Goal: Information Seeking & Learning: Learn about a topic

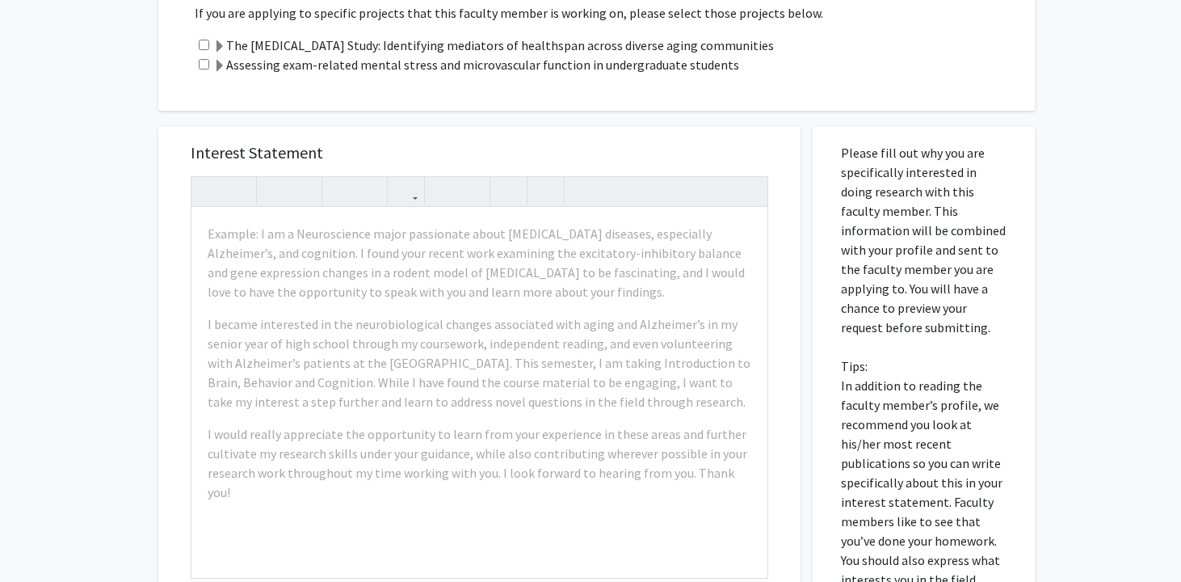
scroll to position [989, 0]
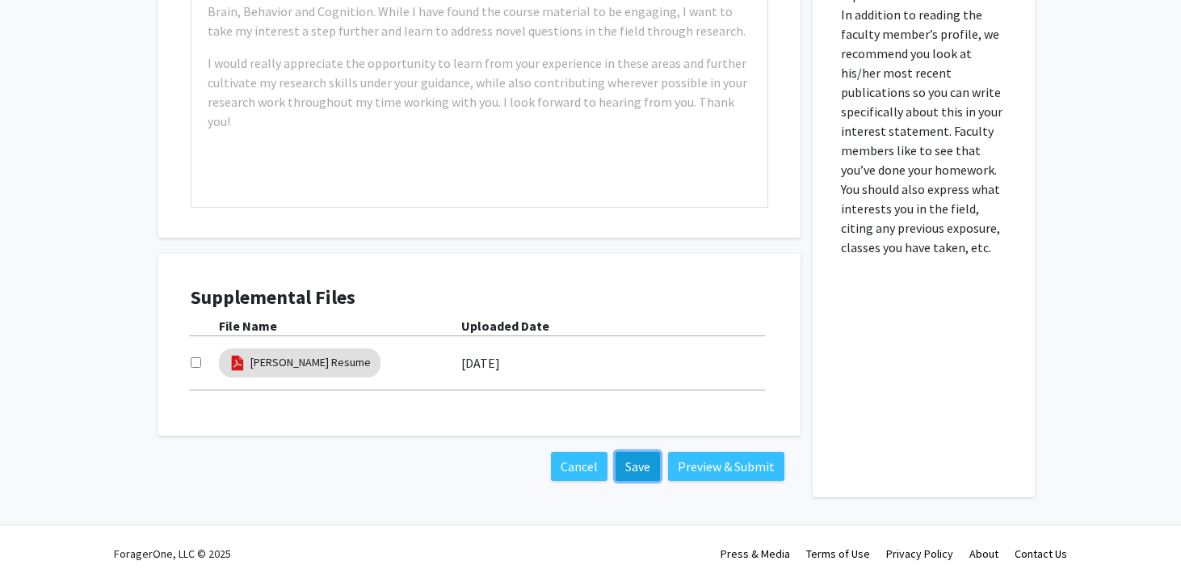
click at [647, 469] on button "Save" at bounding box center [638, 466] width 44 height 29
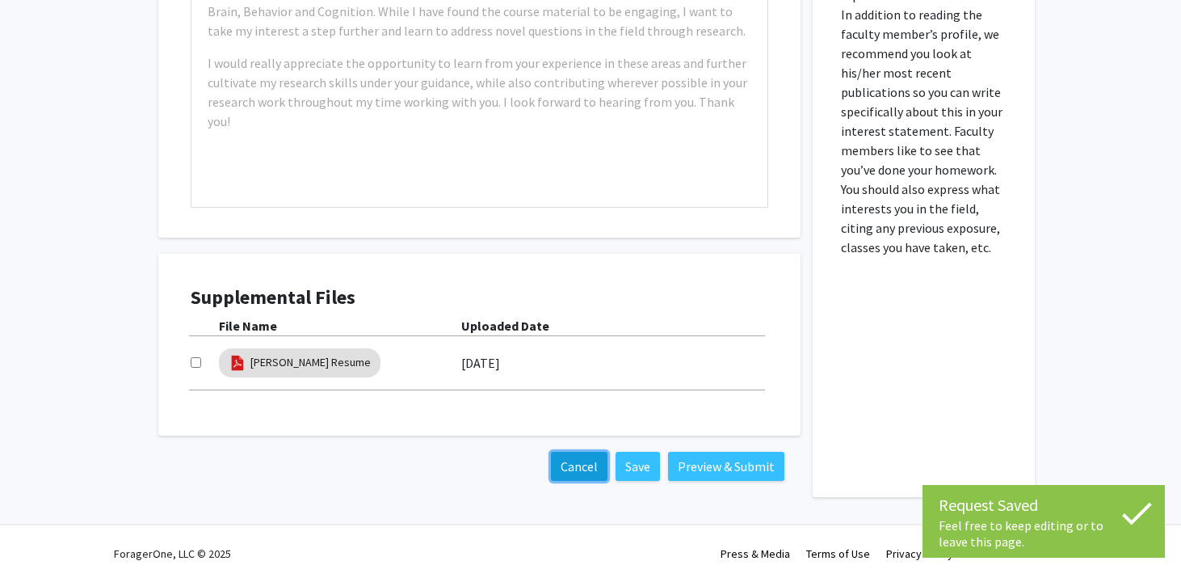
click at [579, 461] on button "Cancel" at bounding box center [579, 466] width 57 height 29
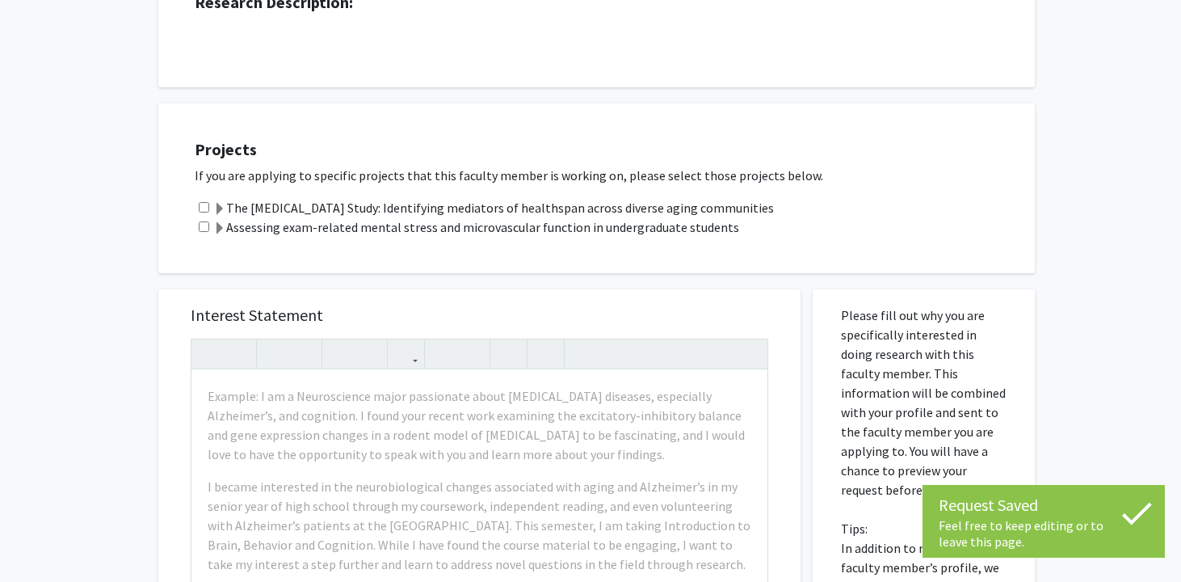
scroll to position [122, 0]
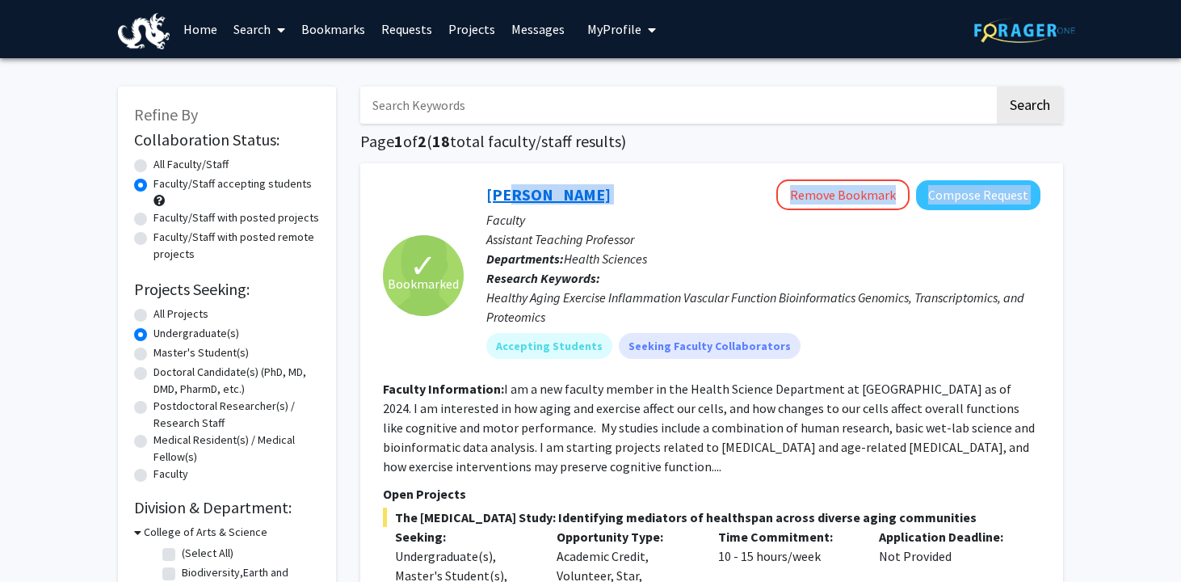
drag, startPoint x: 633, startPoint y: 196, endPoint x: 511, endPoint y: 192, distance: 122.1
click at [511, 192] on div "[PERSON_NAME] Remove Bookmark Compose Request" at bounding box center [763, 194] width 554 height 31
click at [576, 193] on link "[PERSON_NAME]" at bounding box center [548, 194] width 124 height 20
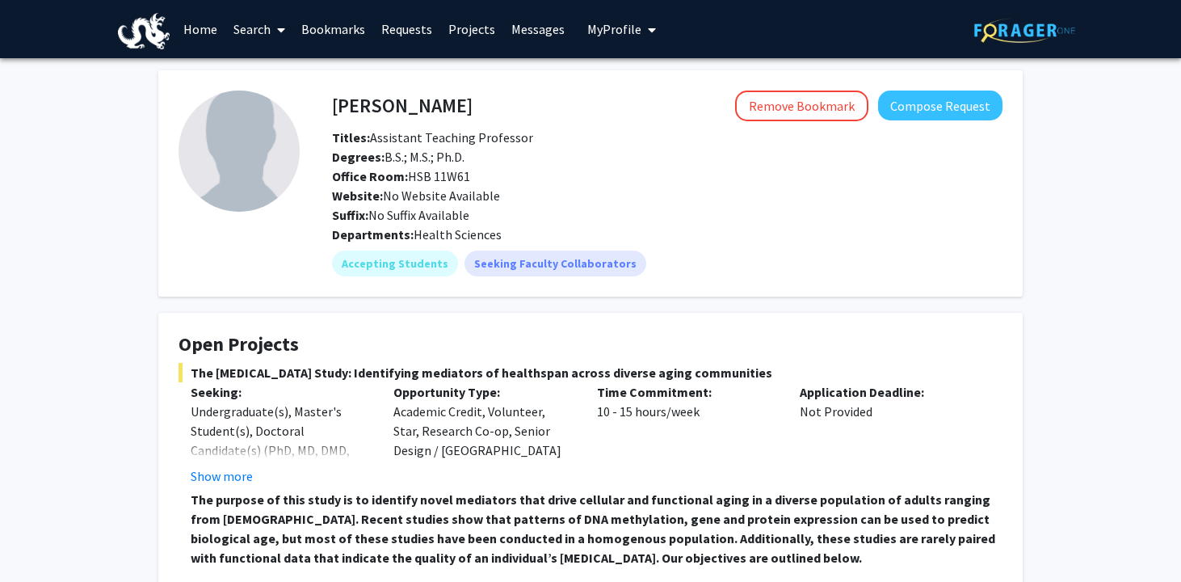
click at [465, 164] on span "Degrees: B.S.; M.S.; Ph.D." at bounding box center [398, 157] width 133 height 16
drag, startPoint x: 460, startPoint y: 114, endPoint x: 323, endPoint y: 109, distance: 136.6
click at [322, 109] on div "[PERSON_NAME] Remove Bookmark Compose Request" at bounding box center [667, 105] width 695 height 31
click at [343, 99] on h4 "[PERSON_NAME]" at bounding box center [402, 105] width 141 height 30
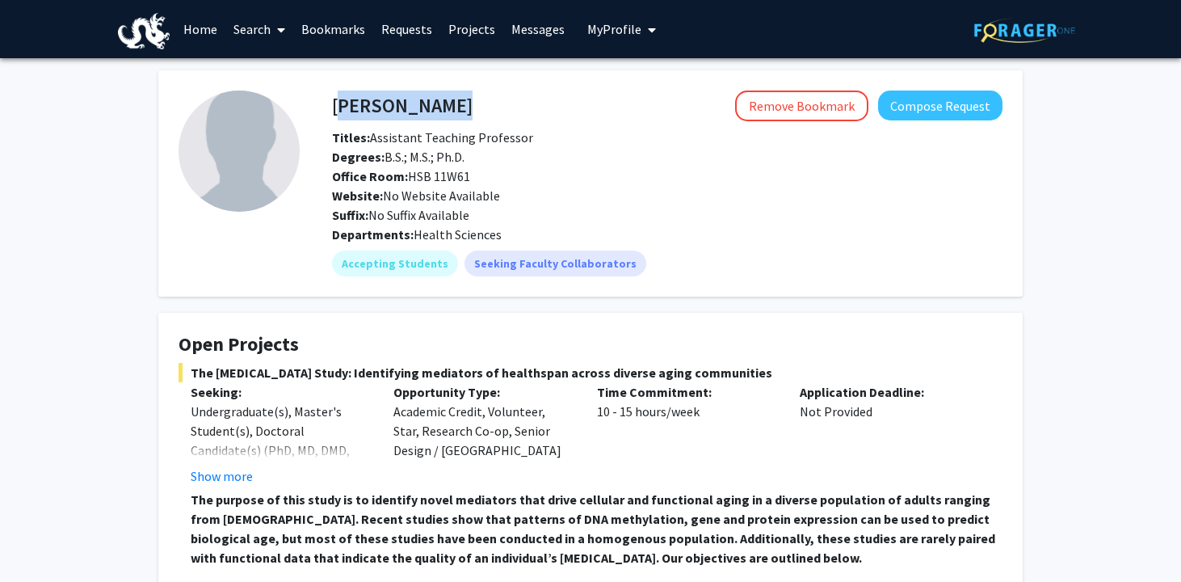
click at [343, 99] on h4 "[PERSON_NAME]" at bounding box center [402, 105] width 141 height 30
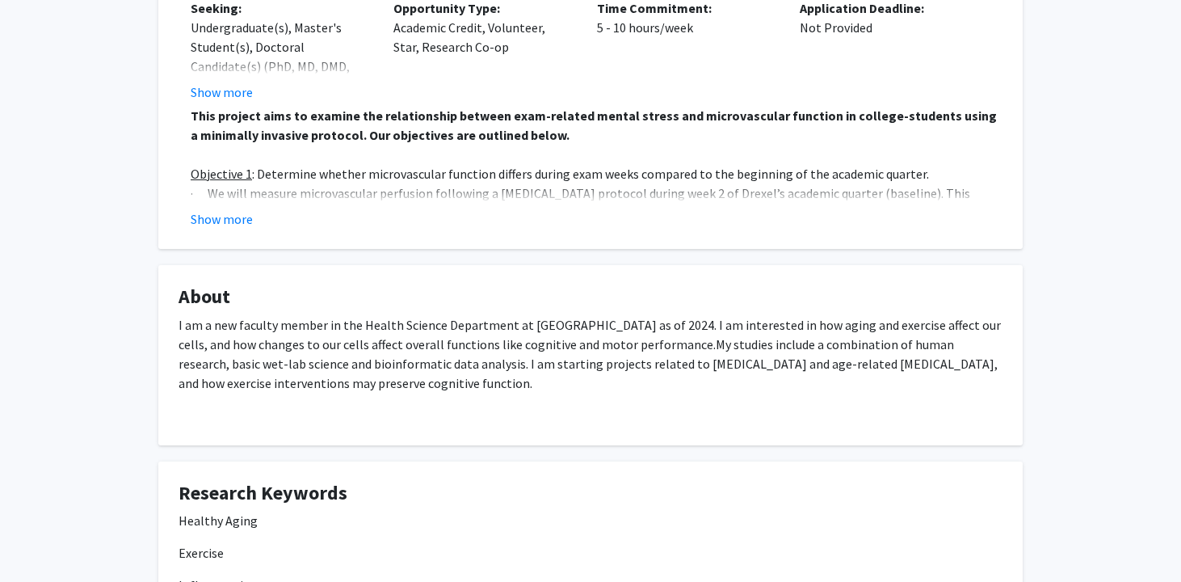
scroll to position [705, 0]
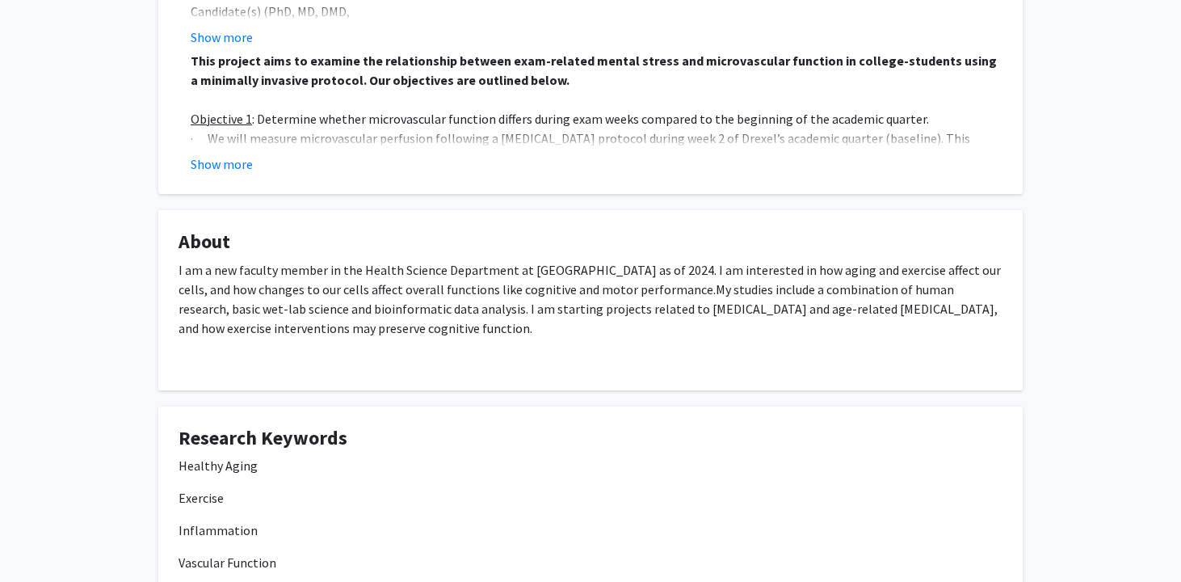
click at [389, 302] on span "My studies include a combination of human research, basic wet-lab science and b…" at bounding box center [588, 308] width 819 height 55
drag, startPoint x: 357, startPoint y: 271, endPoint x: 461, endPoint y: 269, distance: 103.4
click at [461, 269] on p "I am a new faculty member in the Health Science Department at [GEOGRAPHIC_DATA]…" at bounding box center [591, 299] width 824 height 78
click at [494, 222] on fg-card "About I am a new faculty member in the Health Science Department at [GEOGRAPHIC…" at bounding box center [590, 300] width 865 height 180
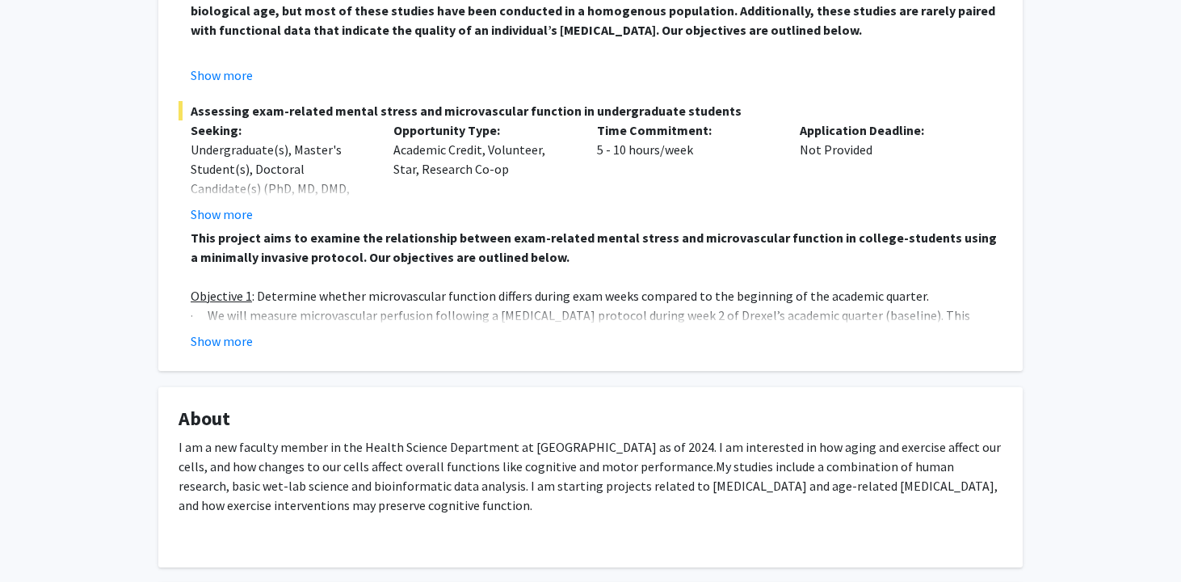
scroll to position [488, 0]
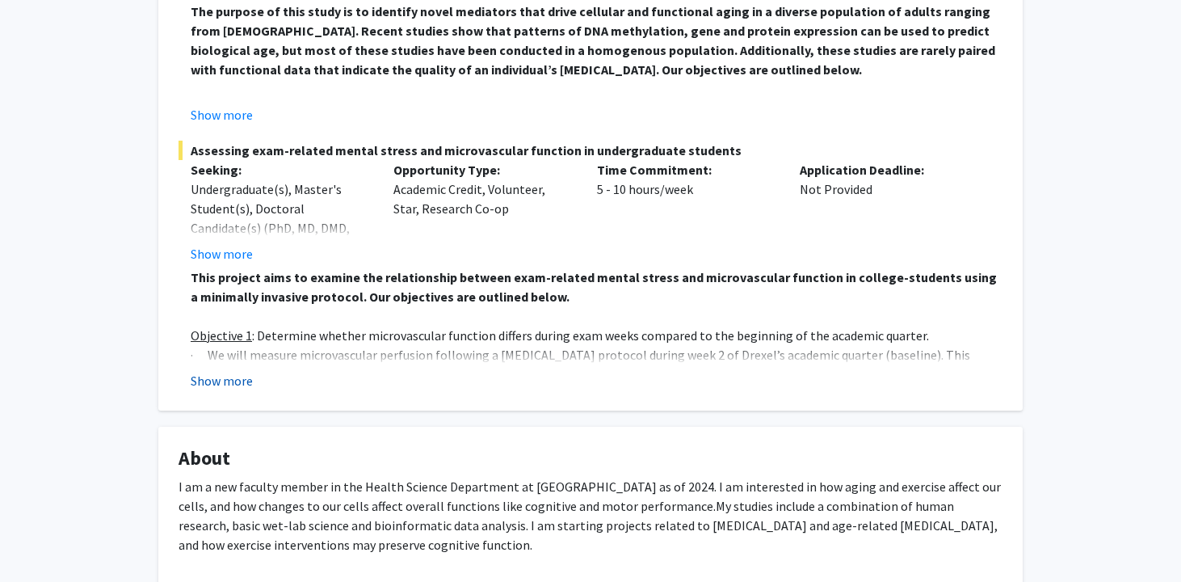
click at [215, 385] on button "Show more" at bounding box center [222, 380] width 62 height 19
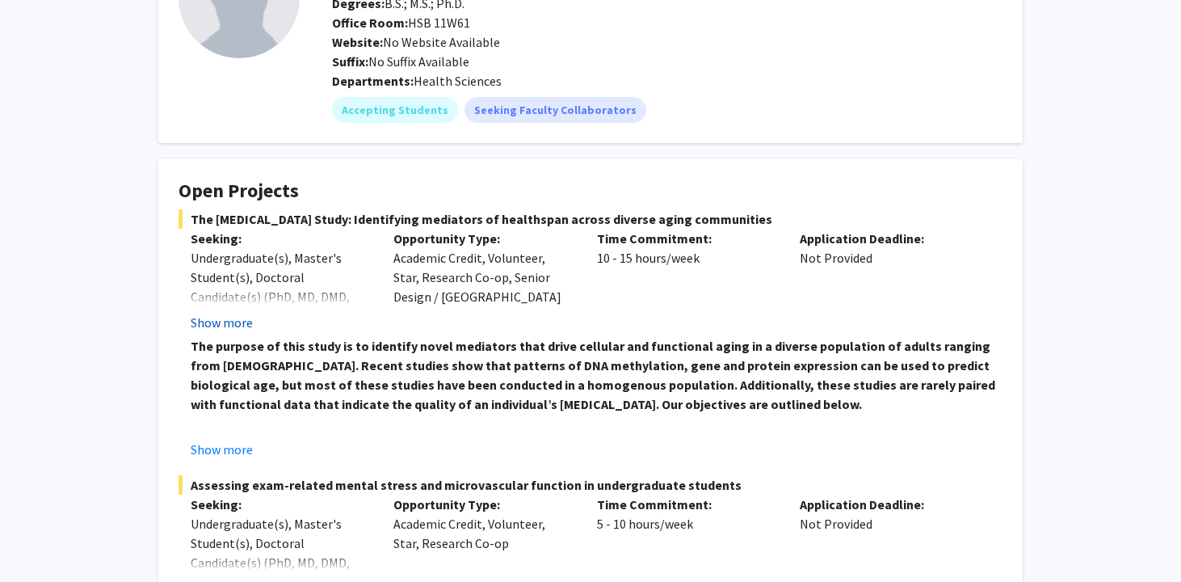
scroll to position [198, 0]
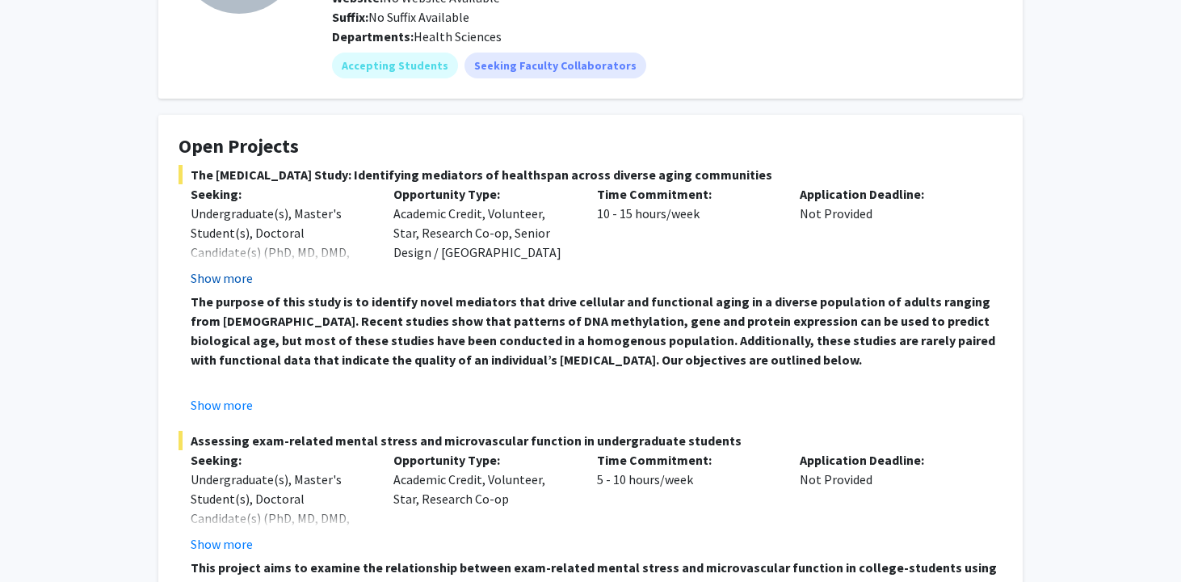
click at [221, 275] on button "Show more" at bounding box center [222, 277] width 62 height 19
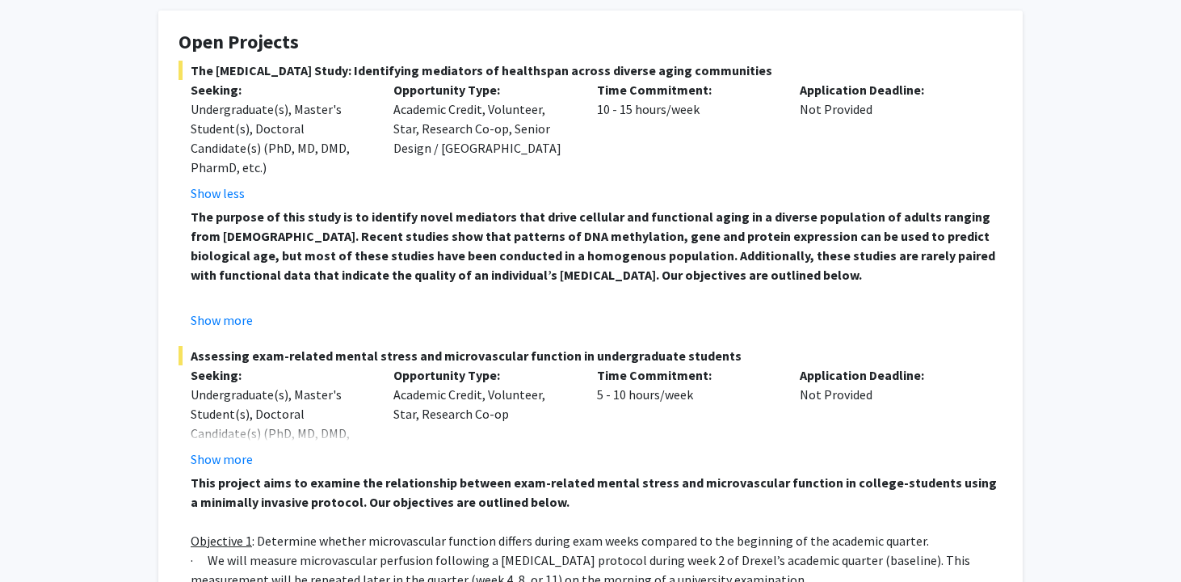
scroll to position [390, 0]
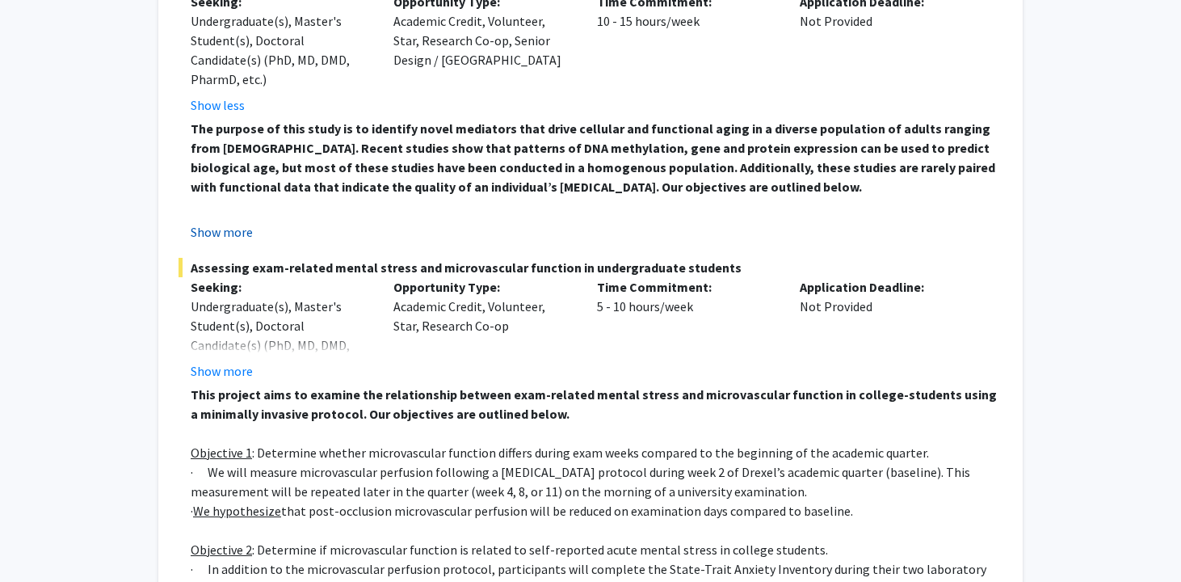
click at [209, 239] on button "Show more" at bounding box center [222, 231] width 62 height 19
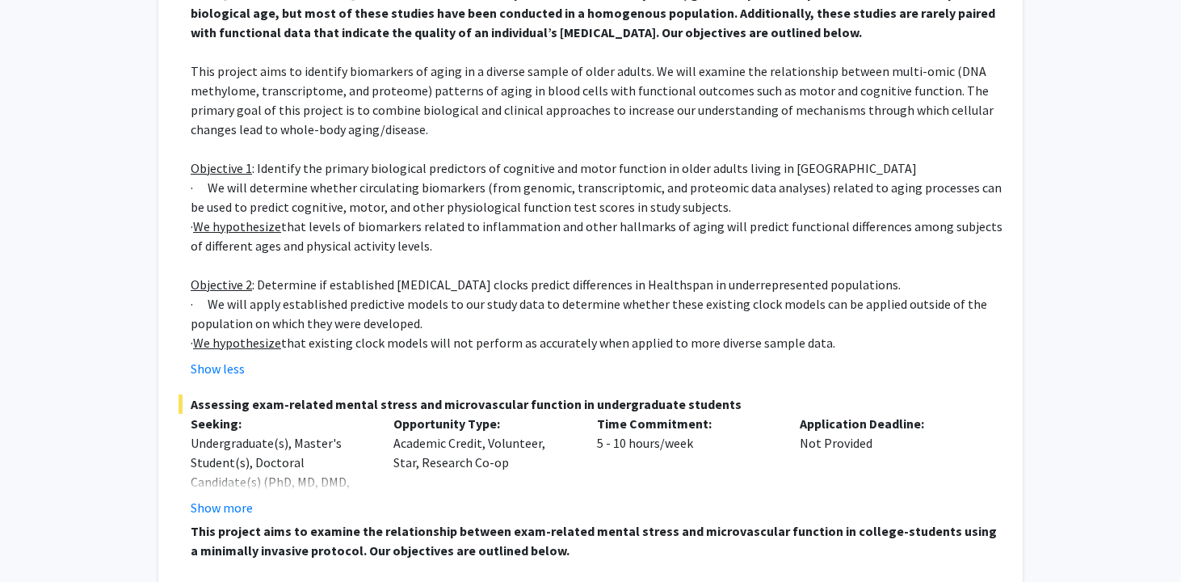
scroll to position [746, 0]
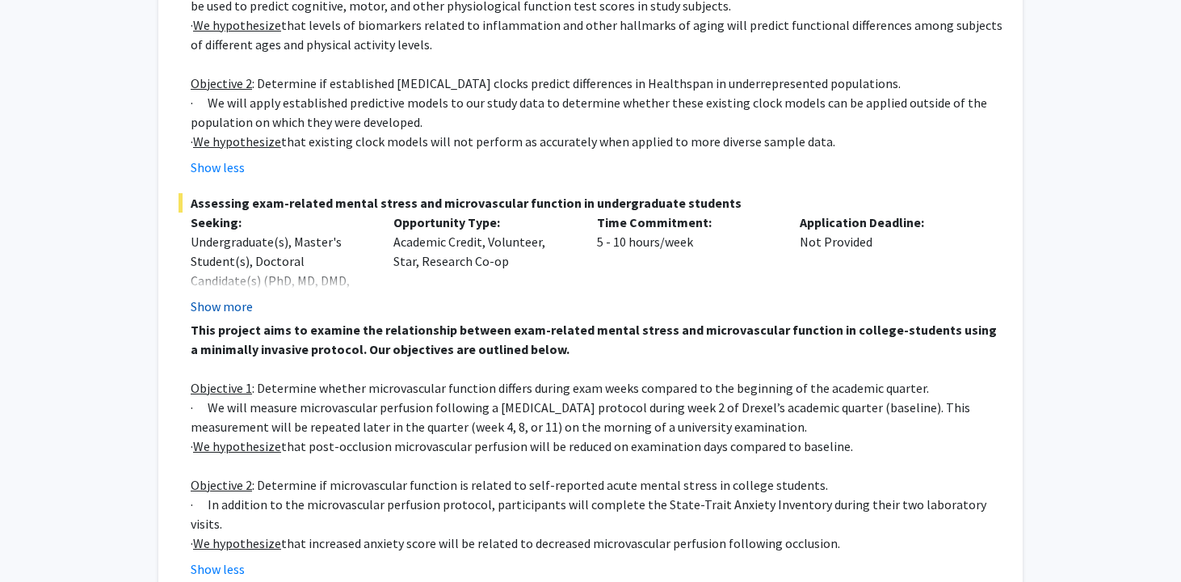
click at [210, 304] on button "Show more" at bounding box center [222, 306] width 62 height 19
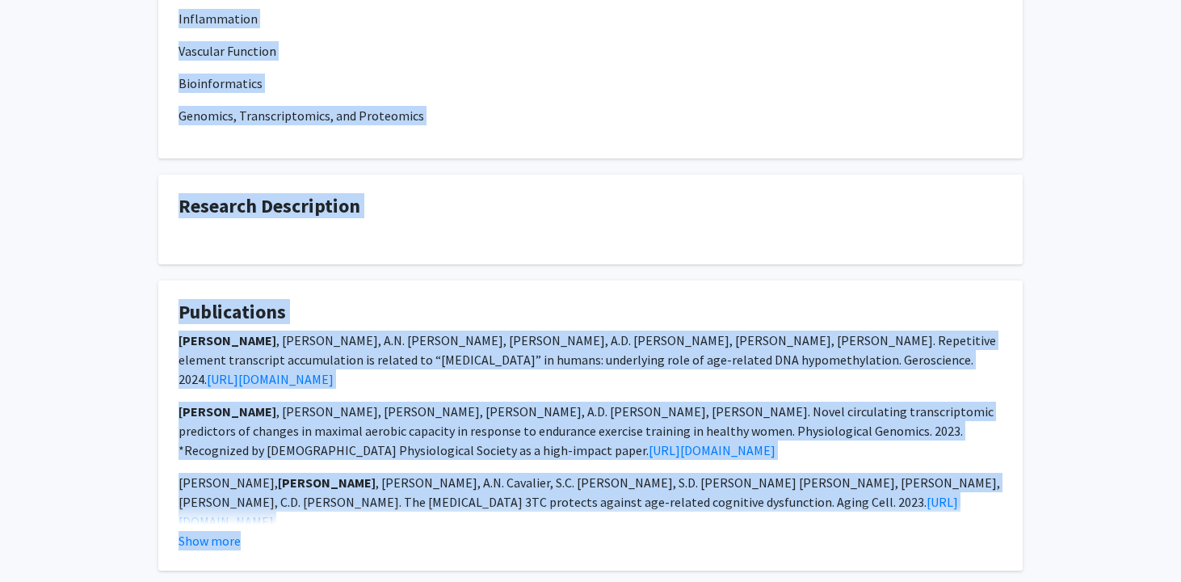
scroll to position [2202, 0]
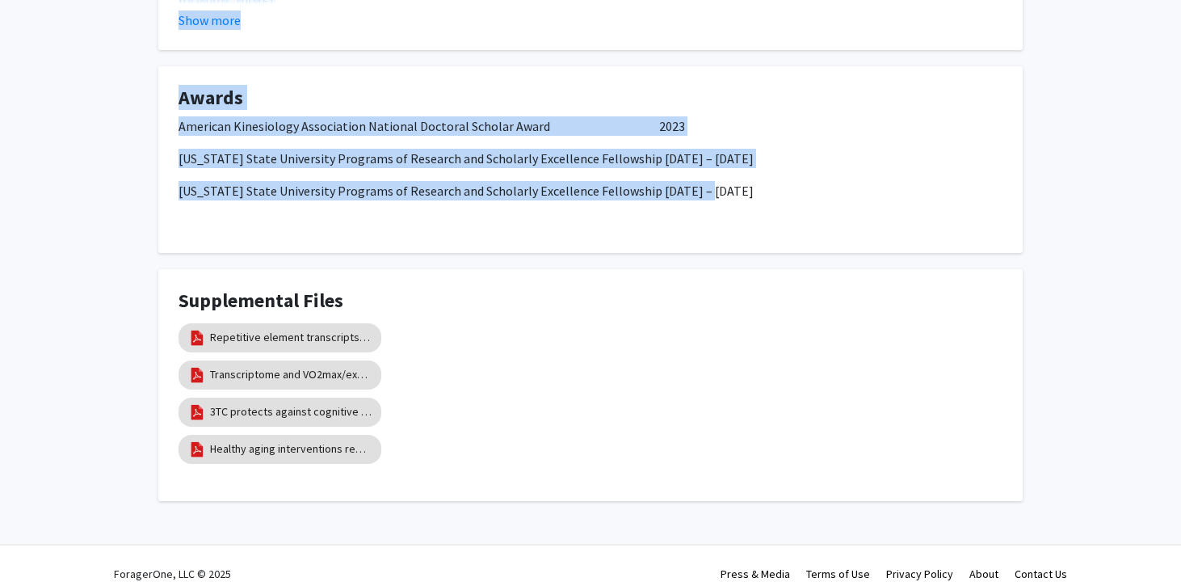
drag, startPoint x: 337, startPoint y: 105, endPoint x: 744, endPoint y: 170, distance: 412.3
copy div "Loremi Dolor Sitame Consecte Adipisc Elitsed Doeius: Temporinc Utlabore Etdolor…"
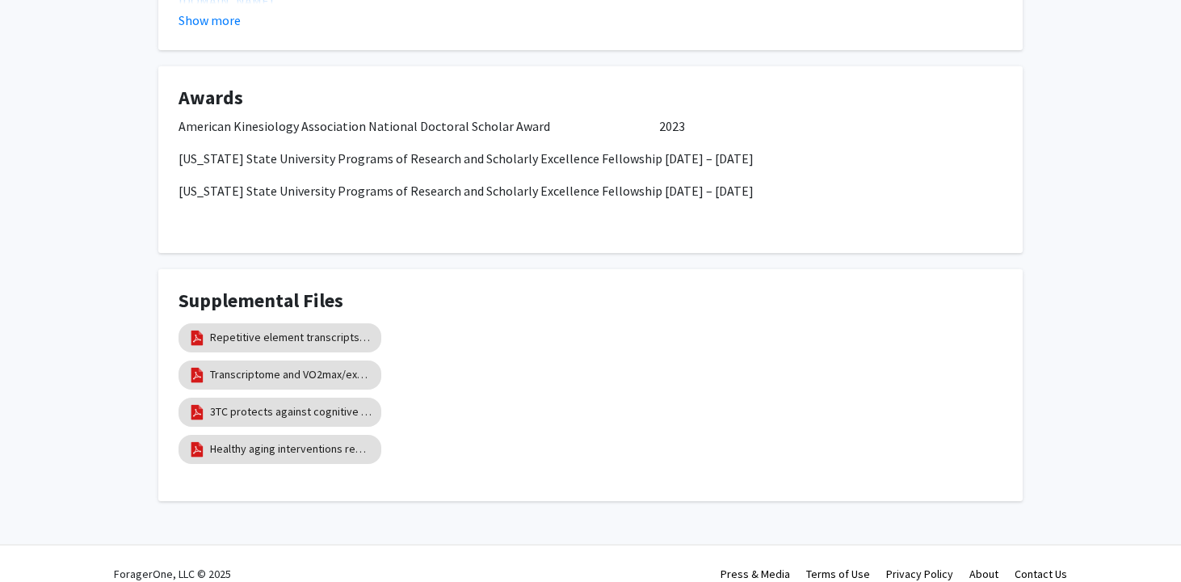
click at [430, 319] on div "Repetitive element transcripts and [MEDICAL_DATA] publication" at bounding box center [591, 337] width 824 height 37
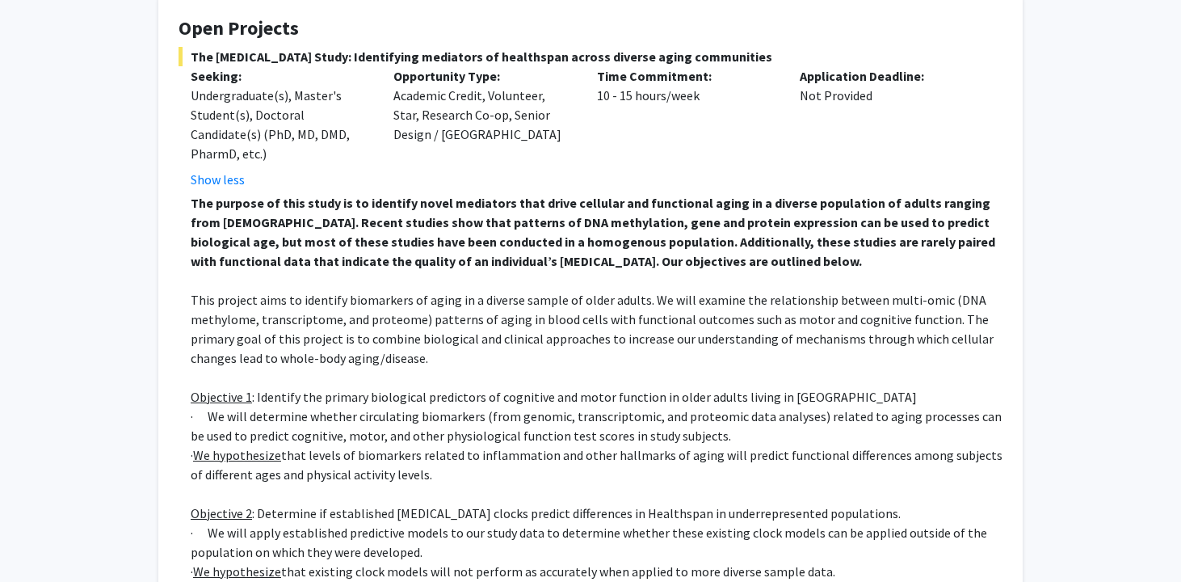
scroll to position [304, 0]
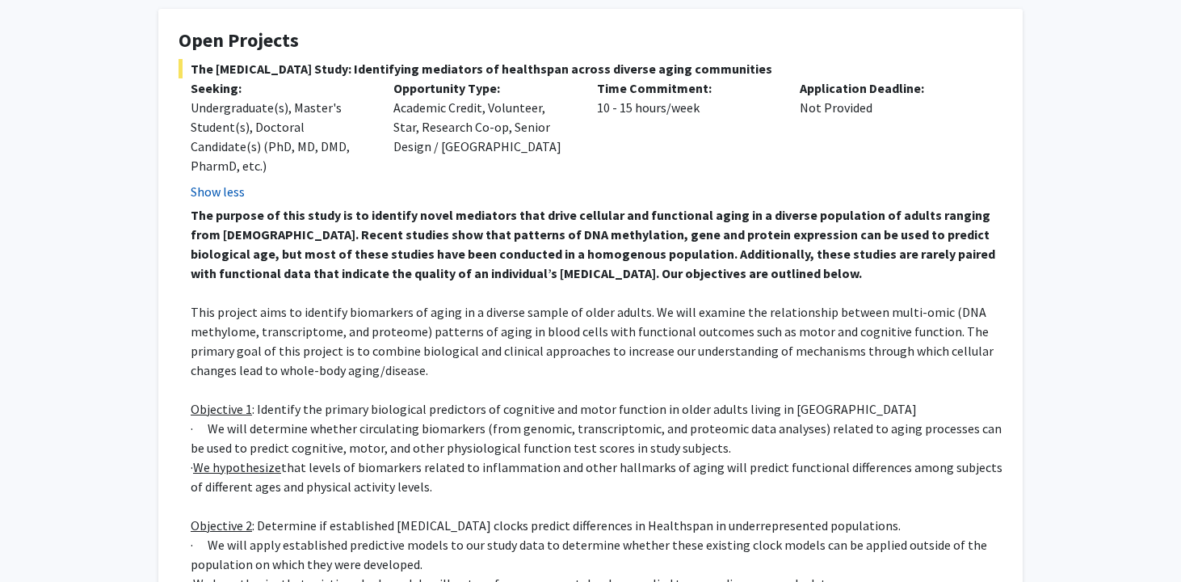
click at [224, 191] on button "Show less" at bounding box center [218, 191] width 54 height 19
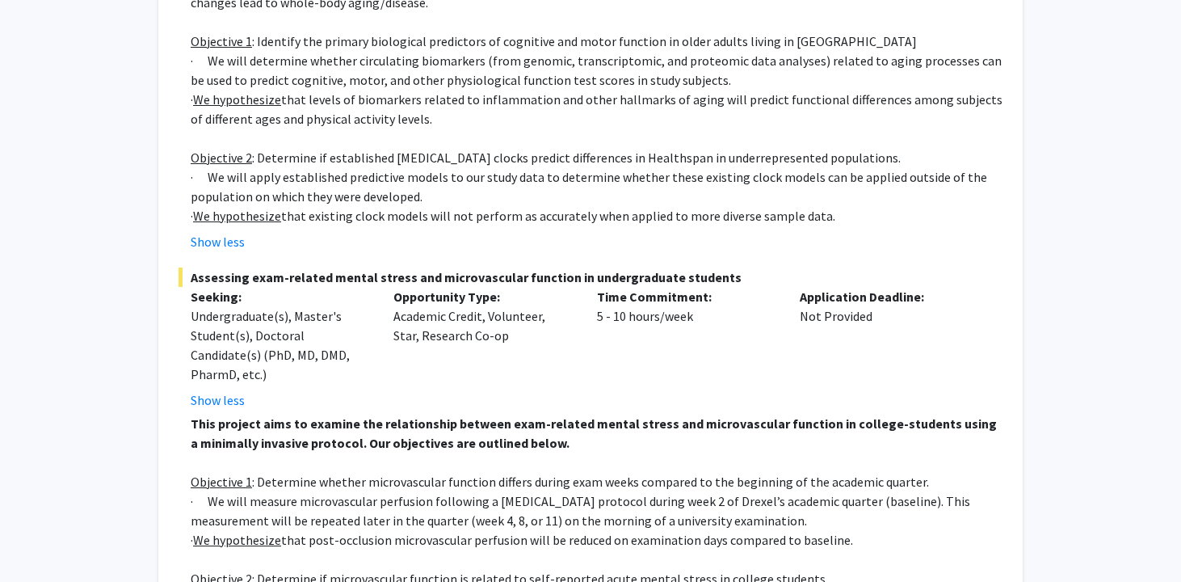
scroll to position [743, 0]
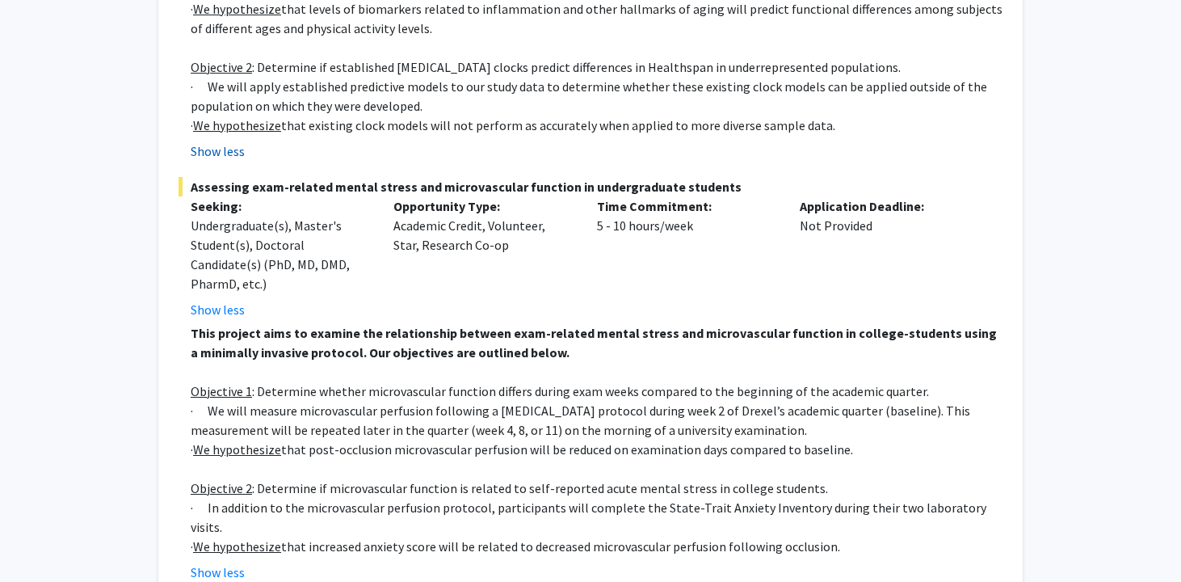
click at [224, 157] on button "Show less" at bounding box center [218, 150] width 54 height 19
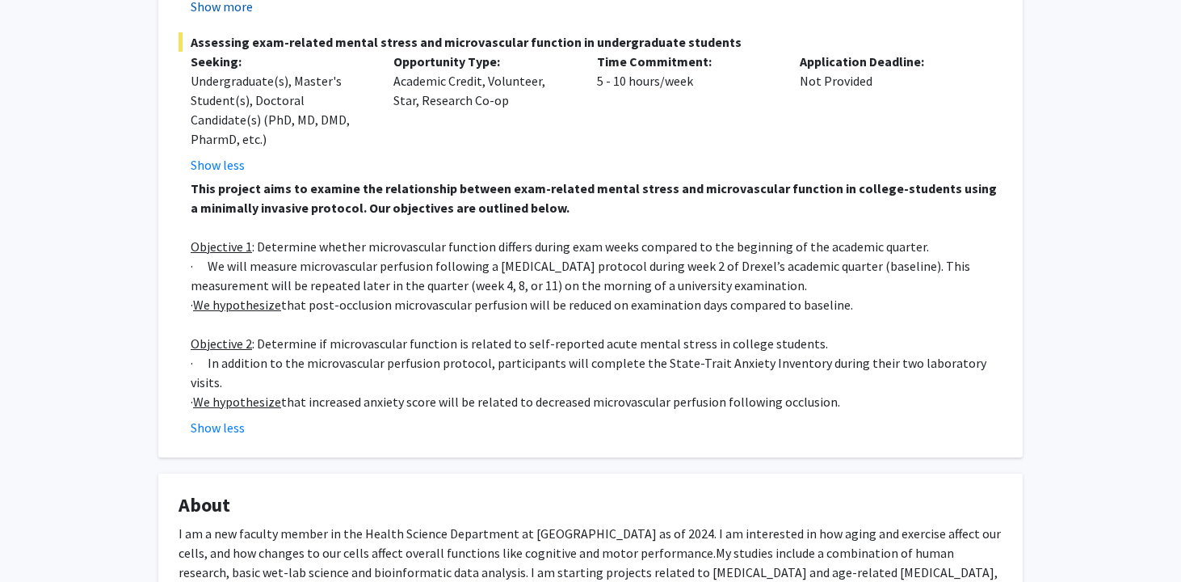
scroll to position [602, 0]
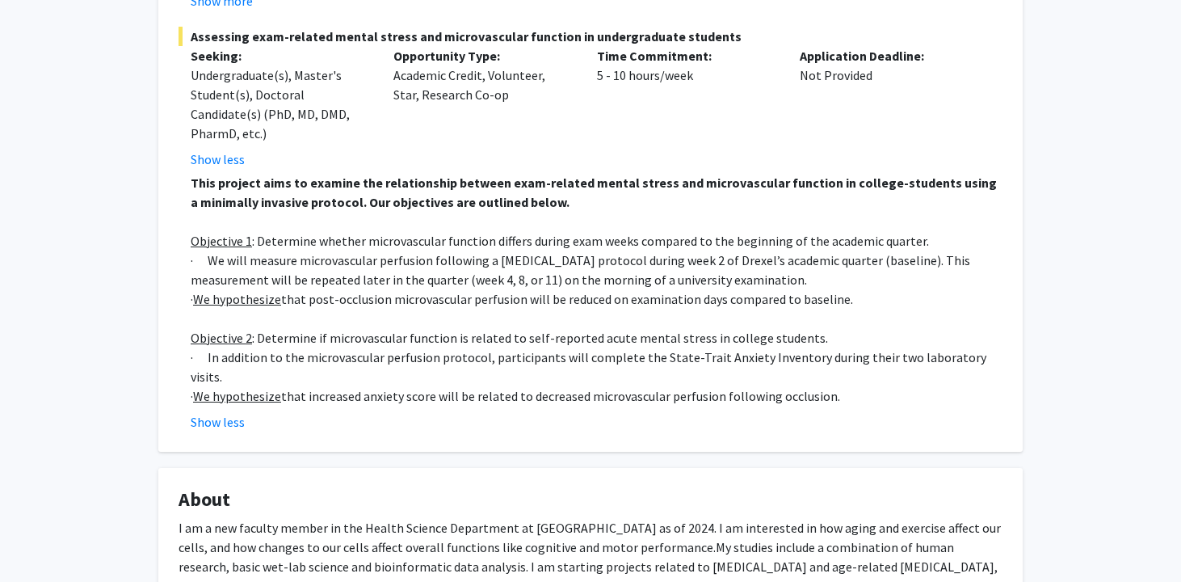
drag, startPoint x: 194, startPoint y: 34, endPoint x: 498, endPoint y: 368, distance: 451.9
click at [498, 368] on div "Assessing exam-related mental stress and microvascular function in undergraduat…" at bounding box center [591, 229] width 824 height 405
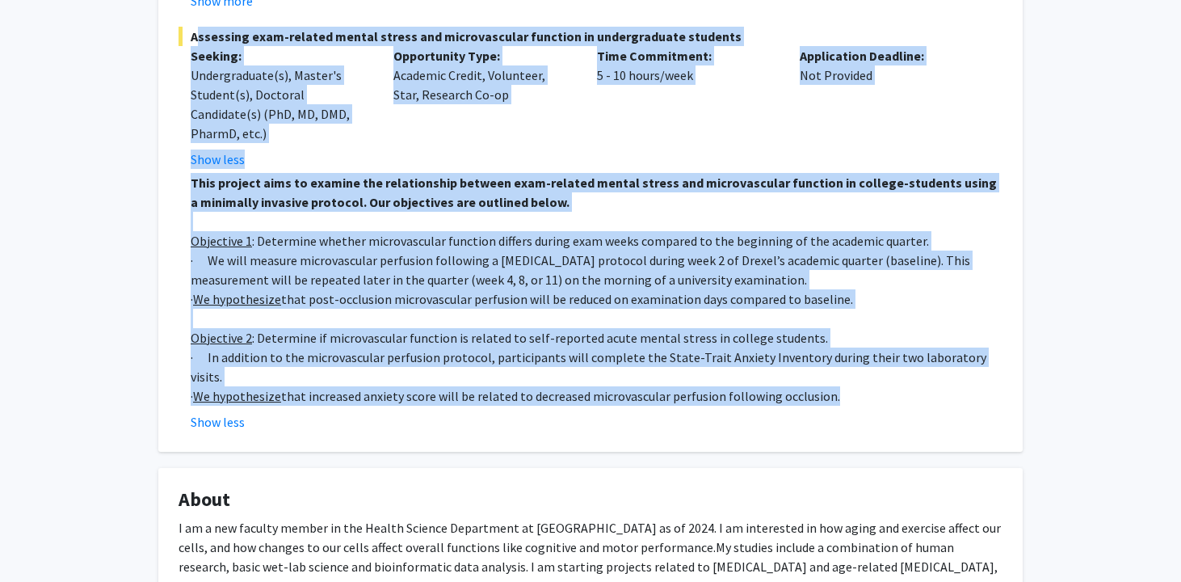
drag, startPoint x: 882, startPoint y: 382, endPoint x: 187, endPoint y: 41, distance: 774.0
click at [187, 41] on div "Assessing exam-related mental stress and microvascular function in undergraduat…" at bounding box center [591, 229] width 824 height 405
copy div "Loremipsu dolo-sitamet consec adipis eli seddoeiusmodt incididu ut laboreetdolo…"
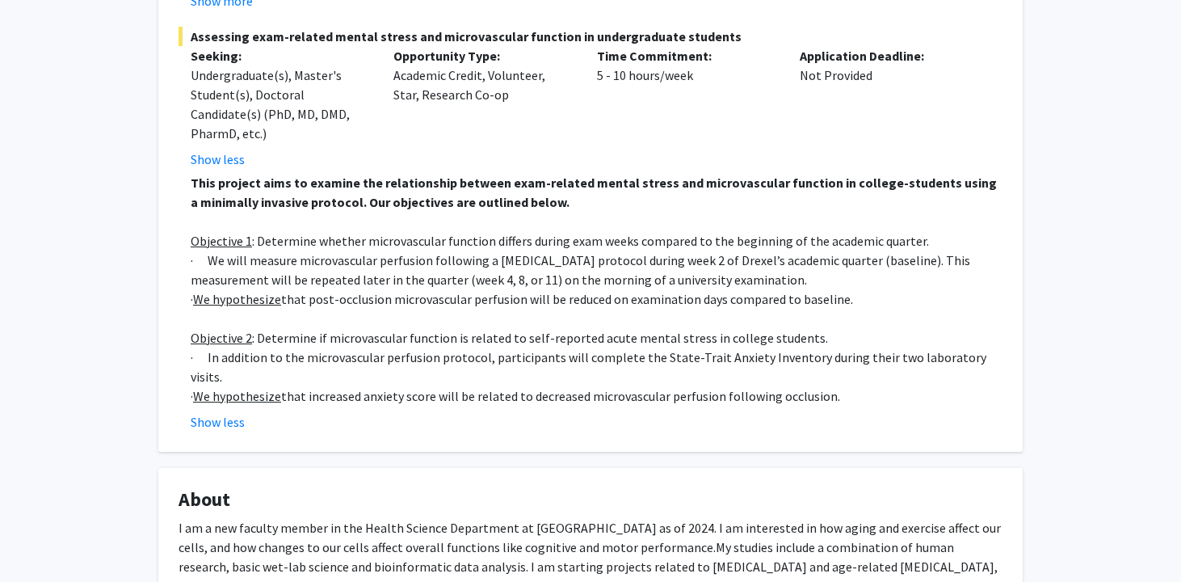
click at [426, 164] on div "Opportunity Type: Academic Credit, Volunteer, Star, Research Co-op" at bounding box center [482, 107] width 203 height 123
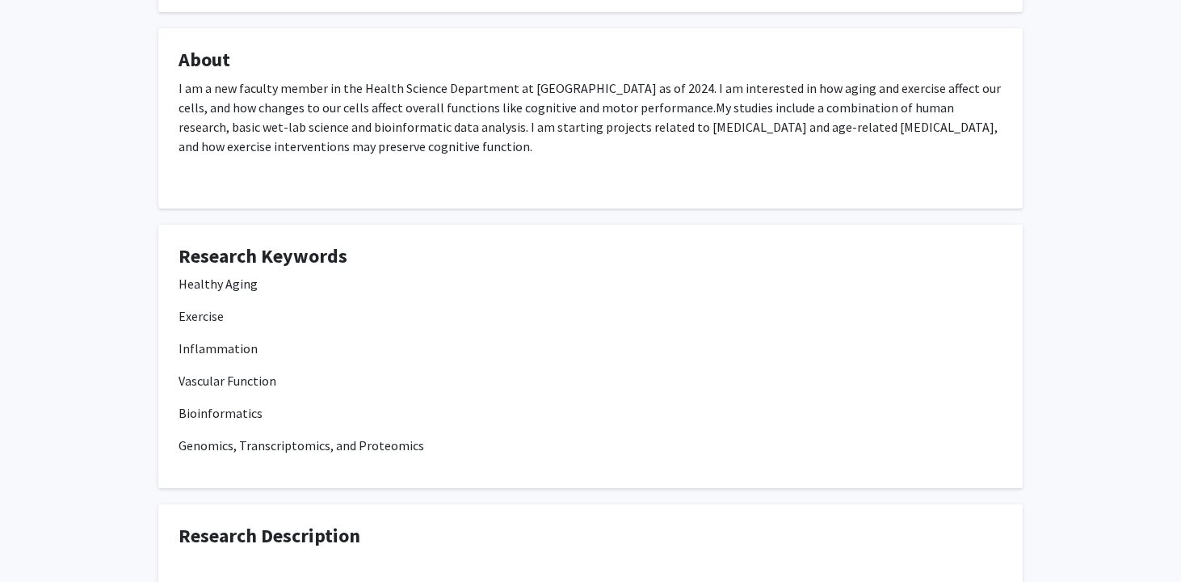
scroll to position [1040, 0]
